Goal: Communication & Community: Answer question/provide support

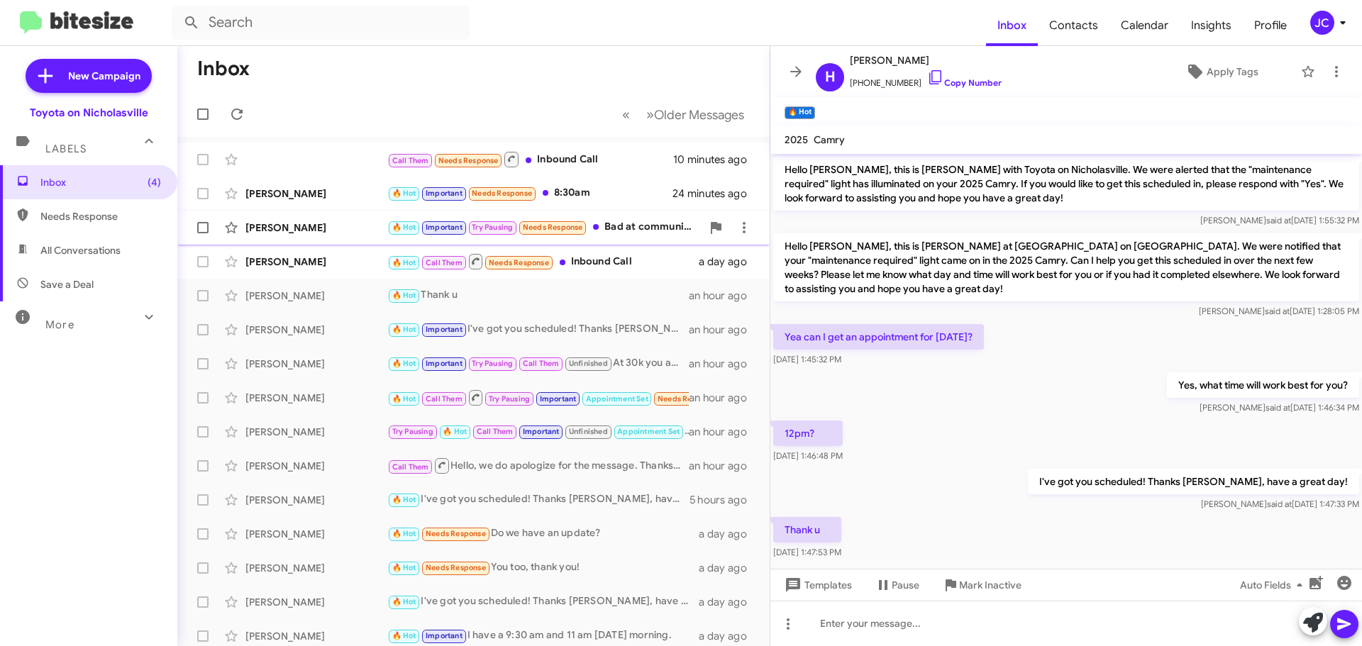
click at [287, 233] on div "[PERSON_NAME]" at bounding box center [316, 228] width 142 height 14
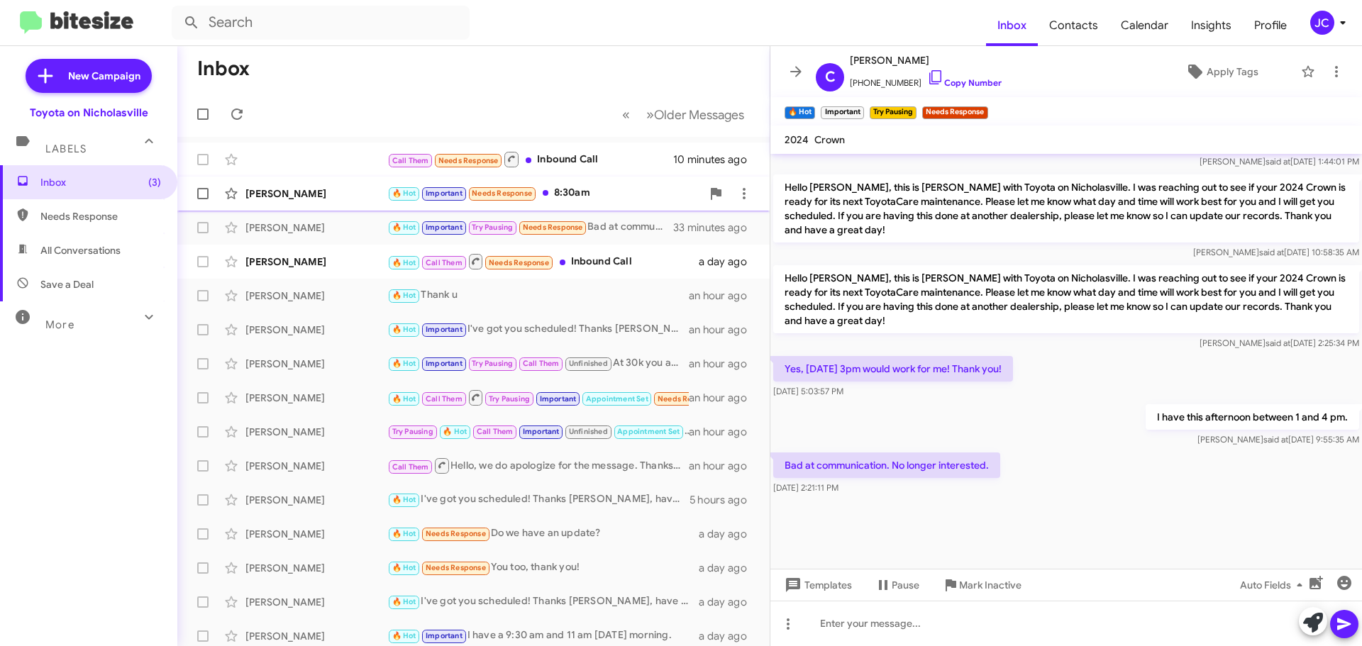
drag, startPoint x: 294, startPoint y: 194, endPoint x: 143, endPoint y: 186, distance: 151.3
click at [294, 194] on div "[PERSON_NAME]" at bounding box center [316, 194] width 142 height 14
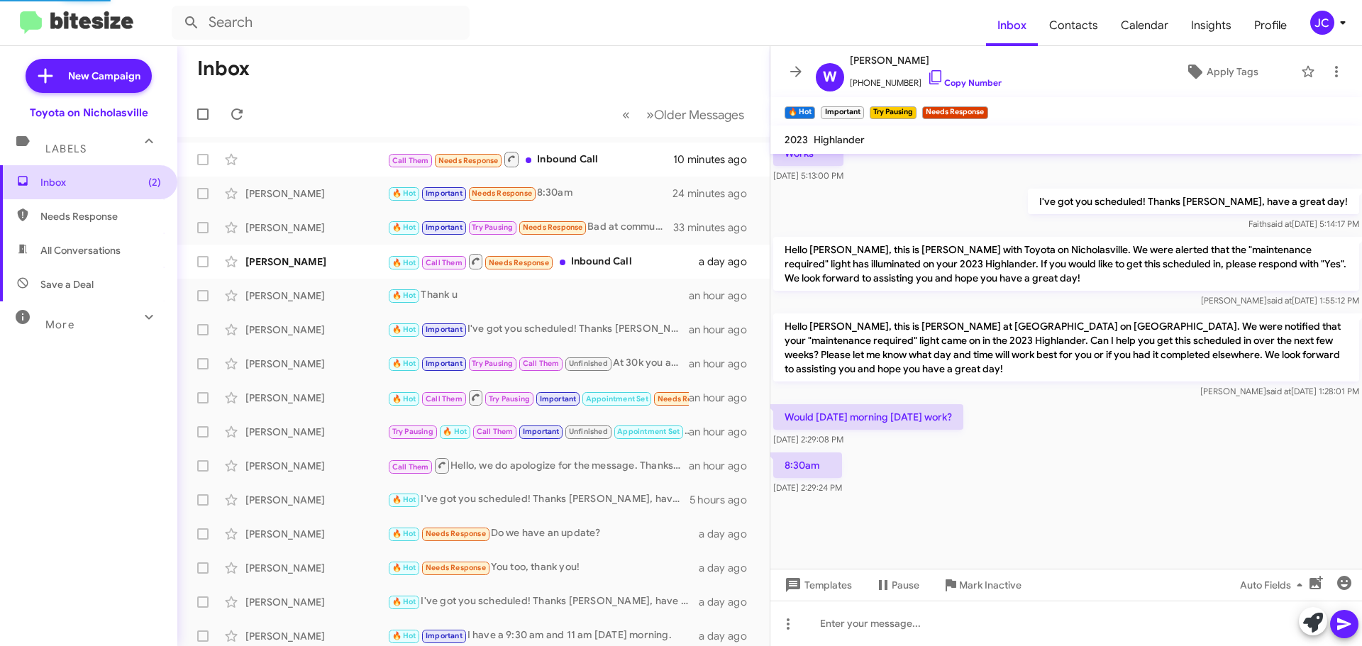
scroll to position [777, 0]
click at [848, 579] on span "Templates" at bounding box center [817, 585] width 70 height 26
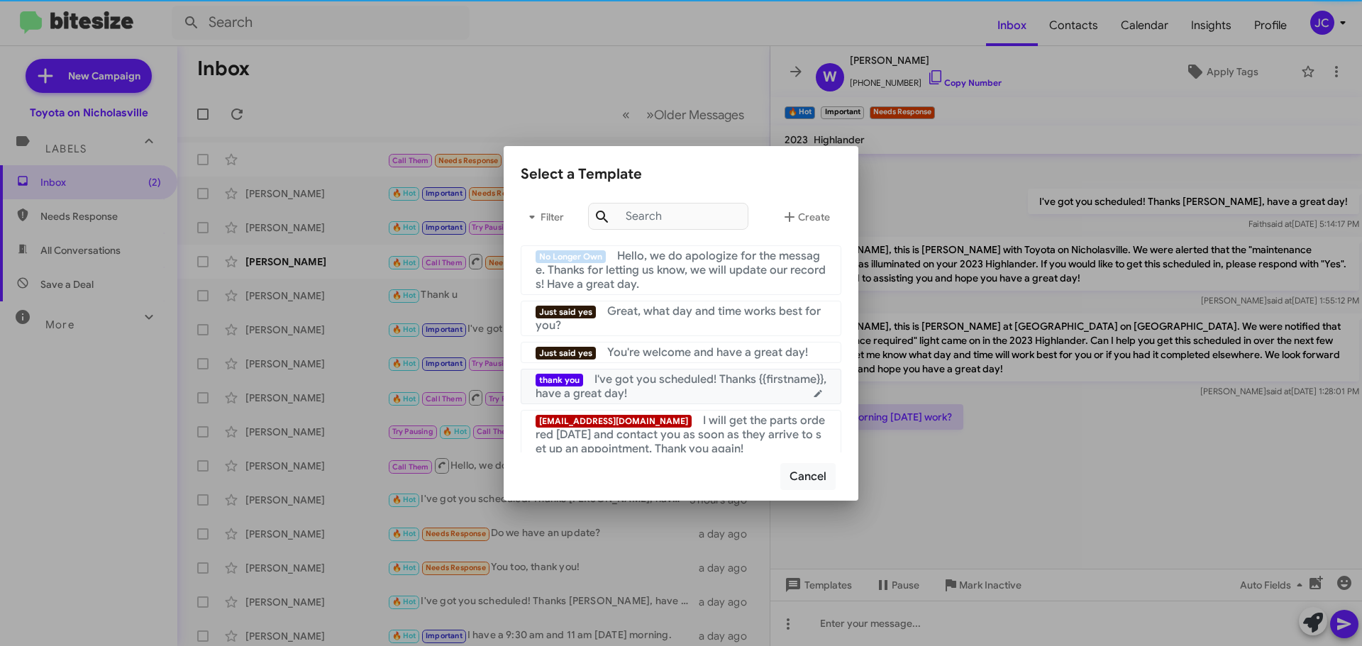
click at [688, 389] on div "thank you I've got you scheduled! Thanks {{firstname}}, have a great day!" at bounding box center [680, 386] width 291 height 28
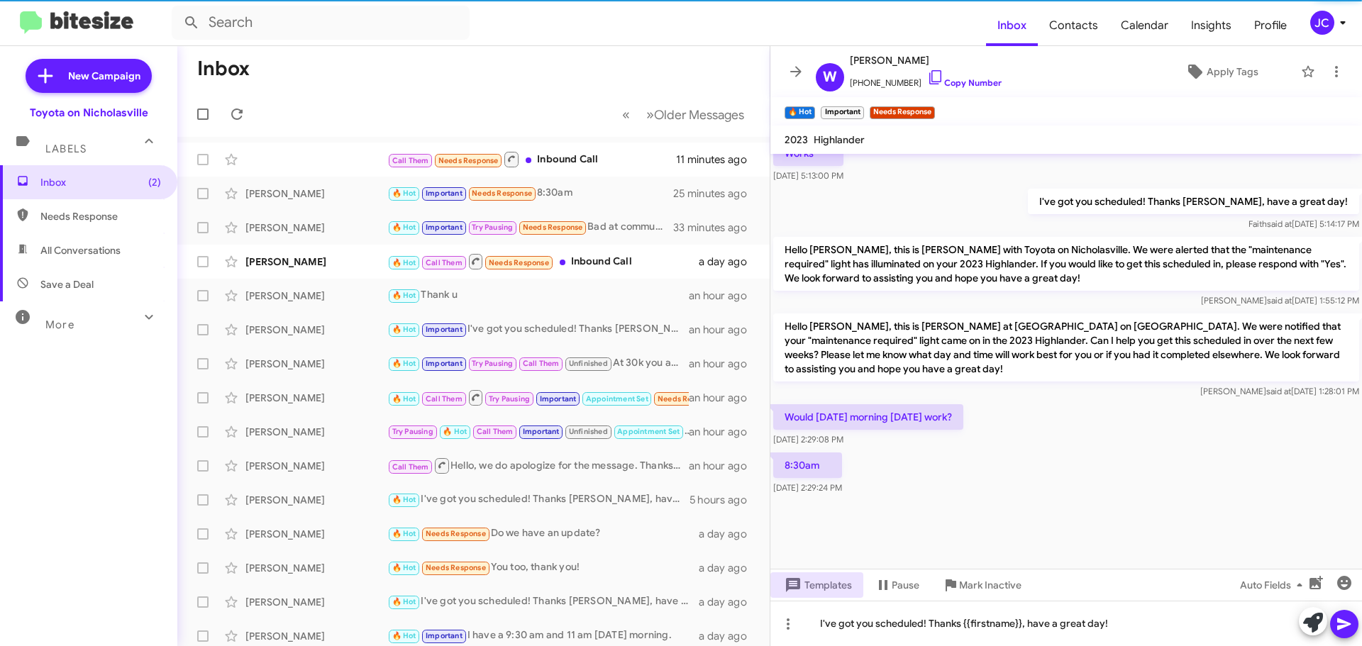
click at [1351, 628] on icon at bounding box center [1343, 624] width 17 height 17
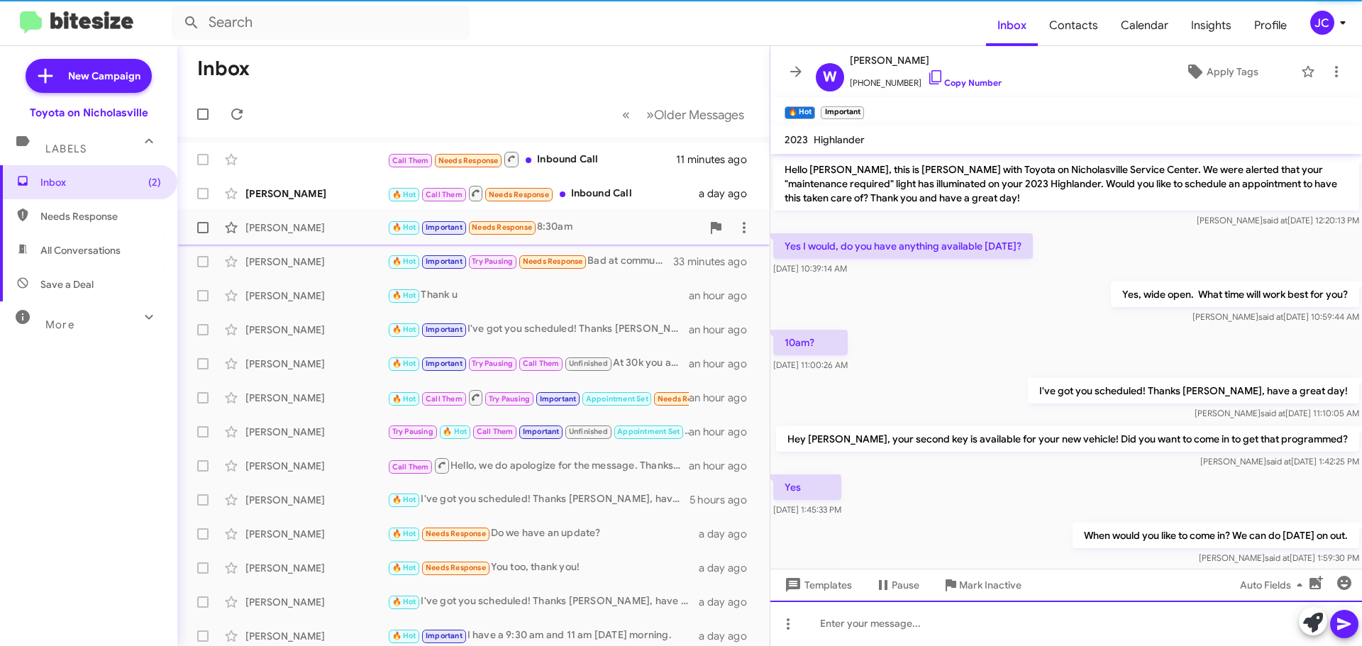
scroll to position [71, 0]
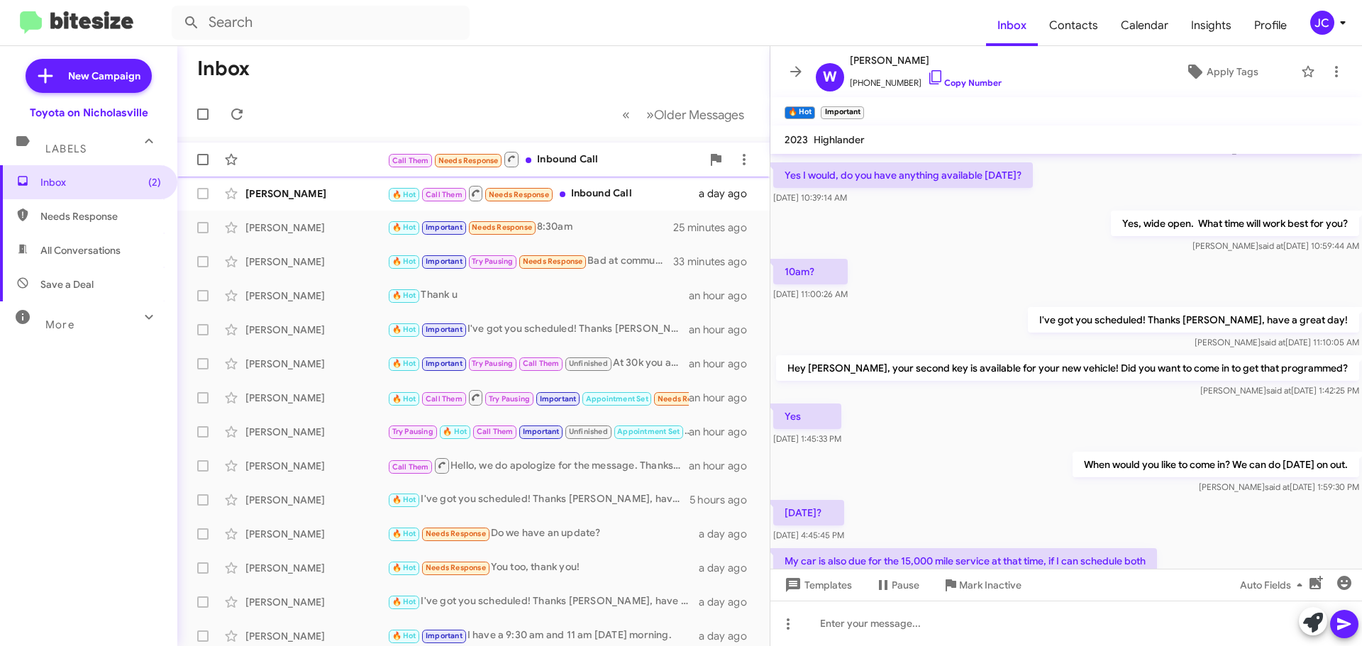
click at [277, 170] on div "Call Them Needs Response Inbound Call 11 minutes ago" at bounding box center [473, 159] width 569 height 28
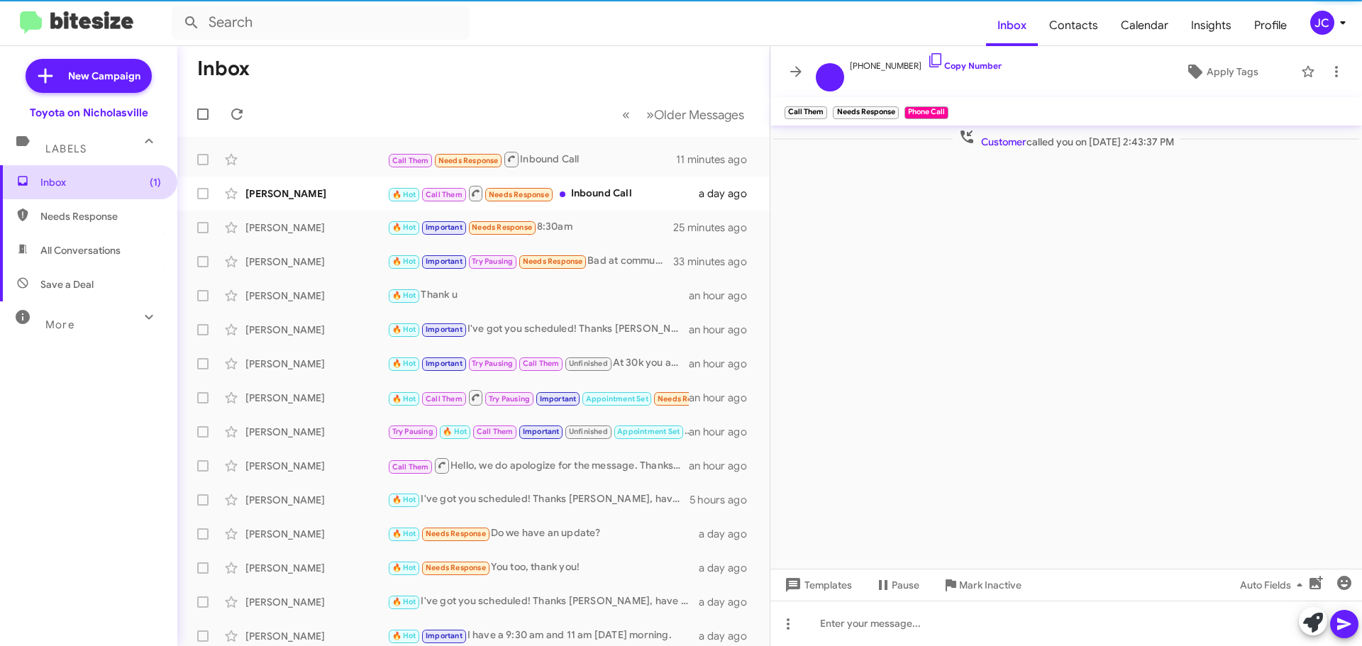
click at [98, 183] on span "Inbox (1)" at bounding box center [100, 182] width 121 height 14
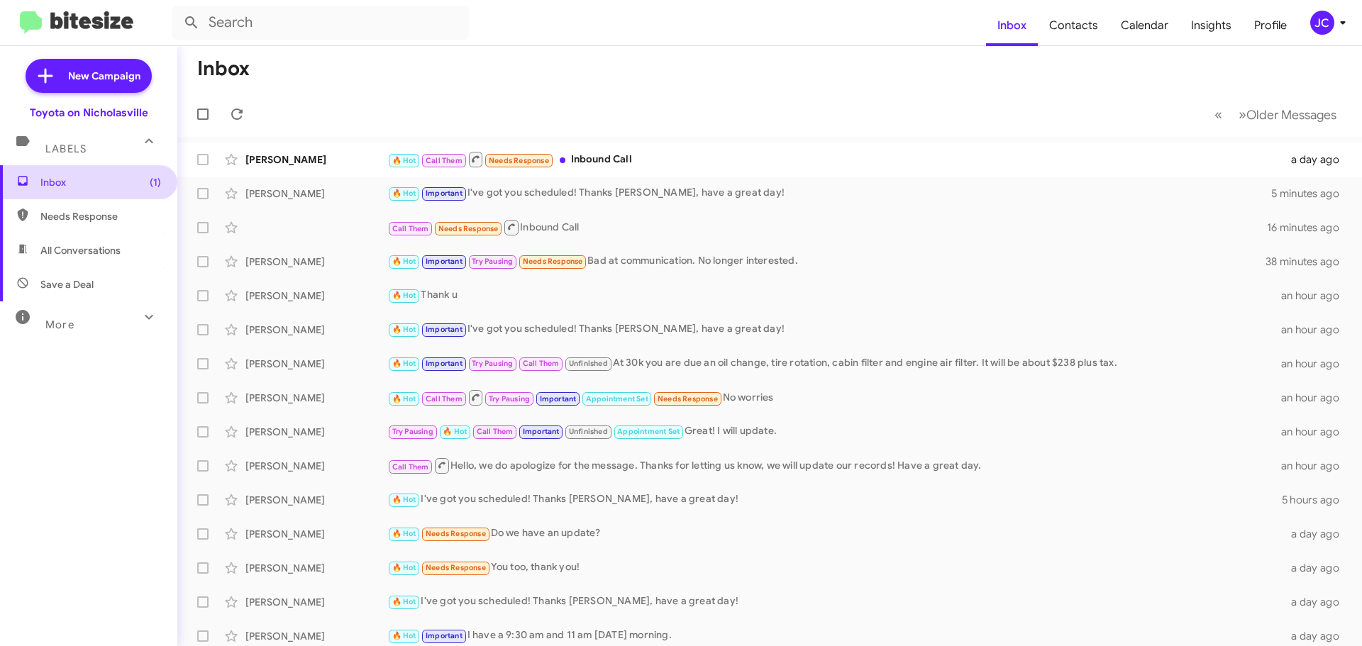
drag, startPoint x: 112, startPoint y: 186, endPoint x: 141, endPoint y: 194, distance: 30.1
click at [112, 186] on span "Inbox (1)" at bounding box center [100, 182] width 121 height 14
click at [288, 153] on div "[PERSON_NAME]" at bounding box center [316, 159] width 142 height 14
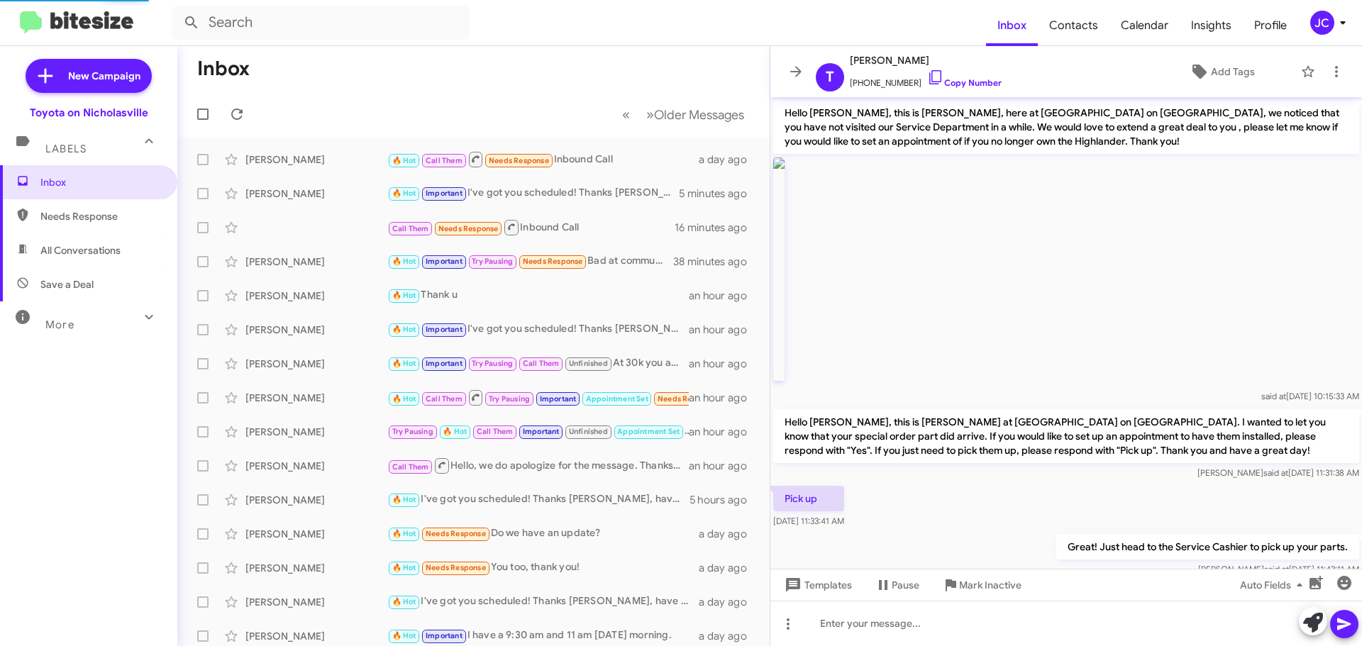
scroll to position [135, 0]
